Goal: Obtain resource: Download file/media

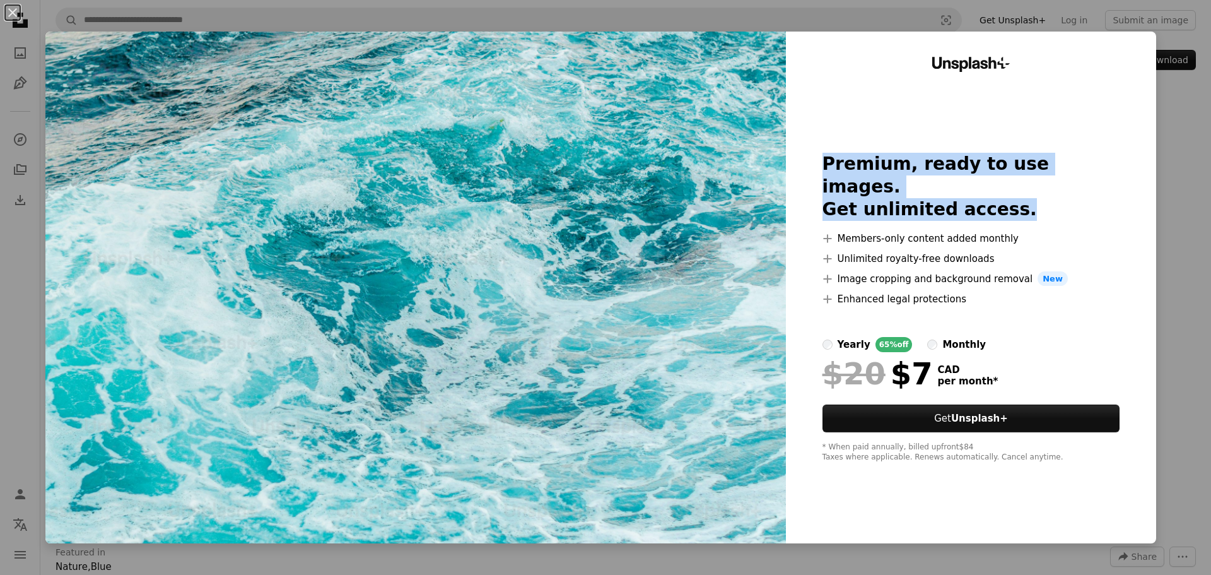
drag, startPoint x: 1170, startPoint y: 214, endPoint x: 1205, endPoint y: 200, distance: 37.4
click at [1121, 216] on div "Unsplash+ Premium, ready to use images. Get unlimited access. A plus sign Membe…" at bounding box center [971, 287] width 370 height 511
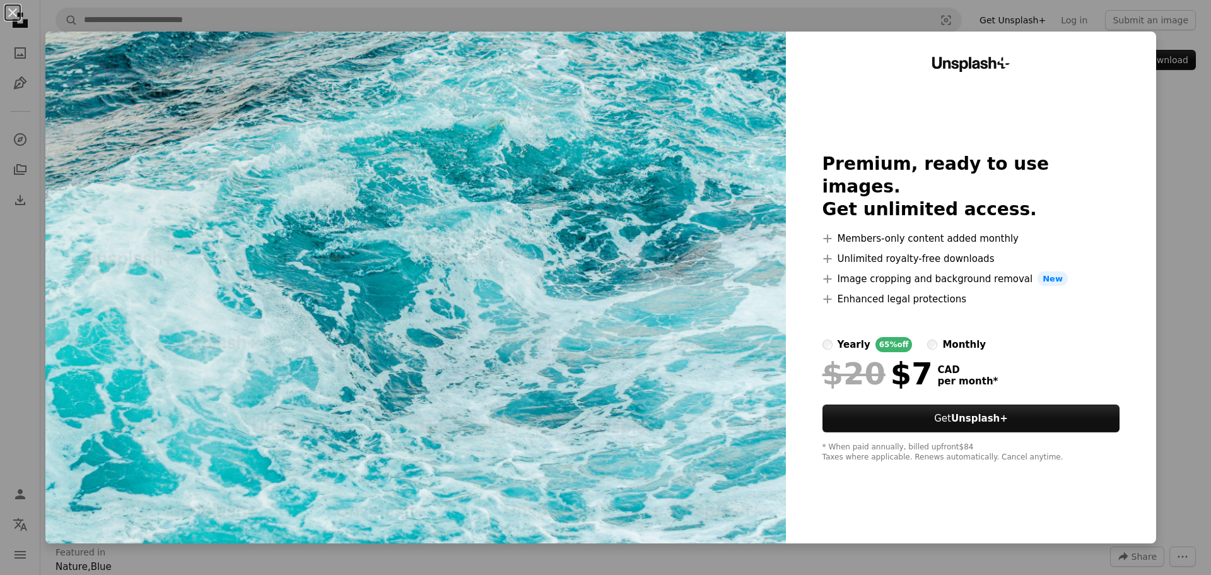
click at [1186, 206] on div "An X shape Unsplash+ Premium, ready to use images. Get unlimited access. A plus…" at bounding box center [605, 287] width 1211 height 575
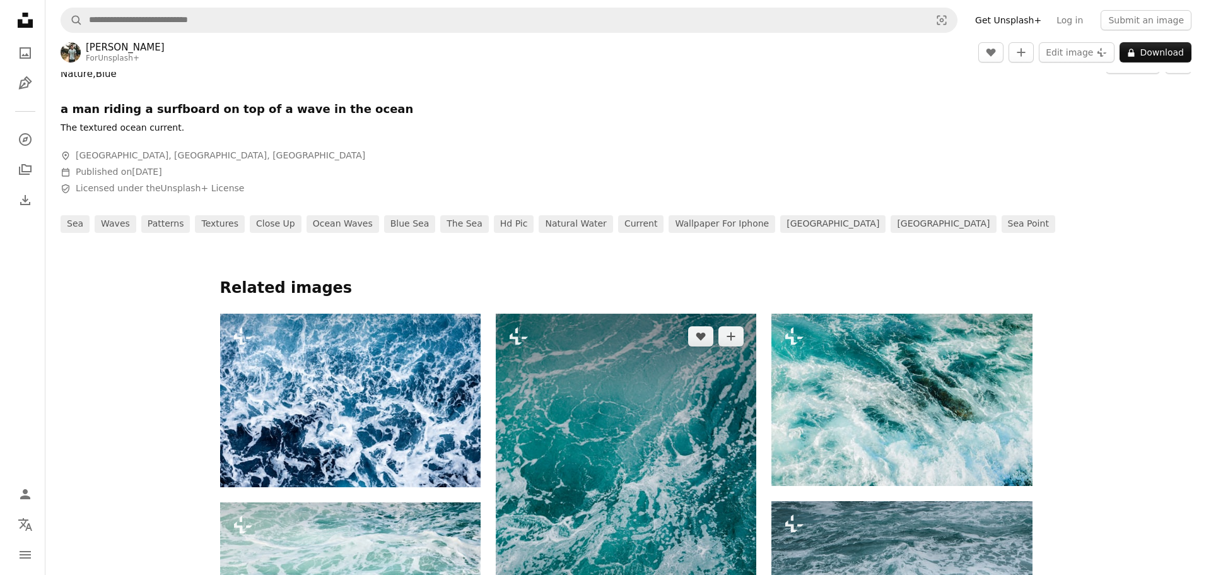
scroll to position [808, 0]
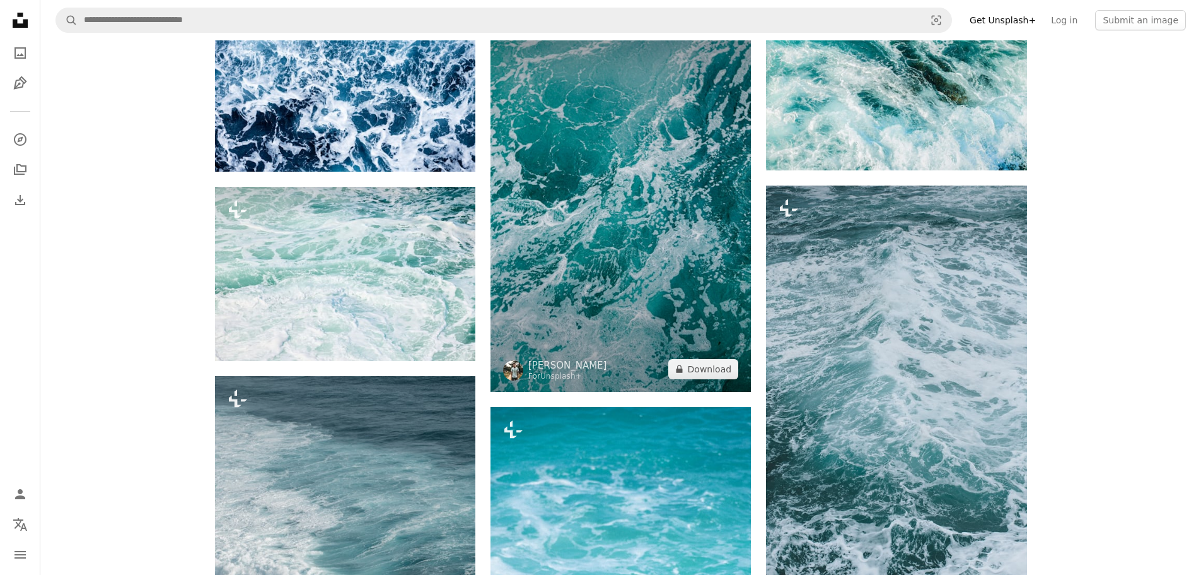
click at [683, 238] on img at bounding box center [621, 195] width 260 height 394
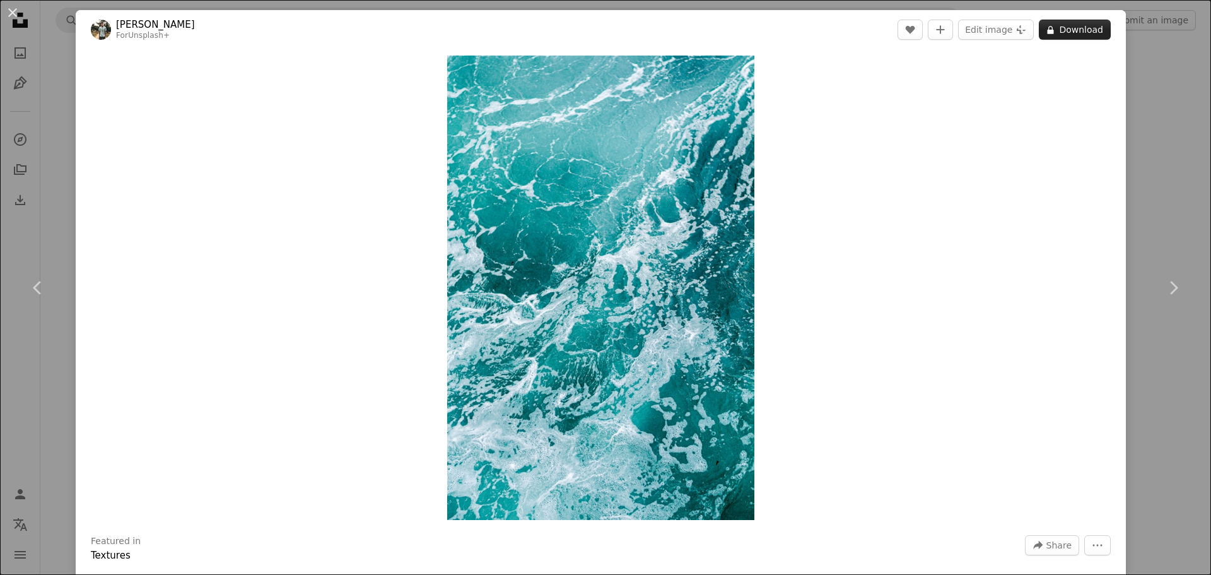
click at [1088, 25] on button "A lock Download" at bounding box center [1075, 30] width 72 height 20
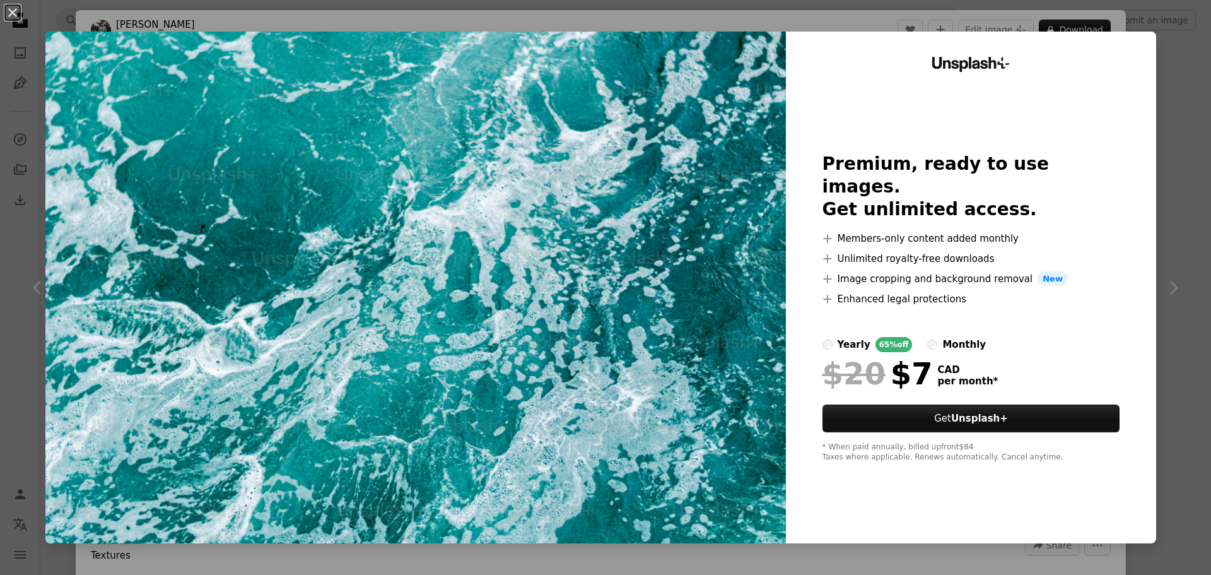
click at [768, 17] on div "An X shape Unsplash+ Premium, ready to use images. Get unlimited access. A plus…" at bounding box center [605, 287] width 1211 height 575
